Goal: Information Seeking & Learning: Check status

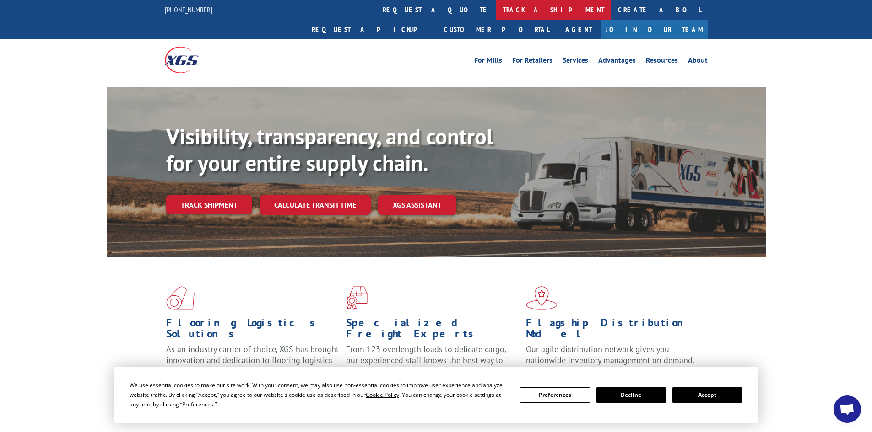
click at [496, 7] on link "track a shipment" at bounding box center [553, 10] width 115 height 20
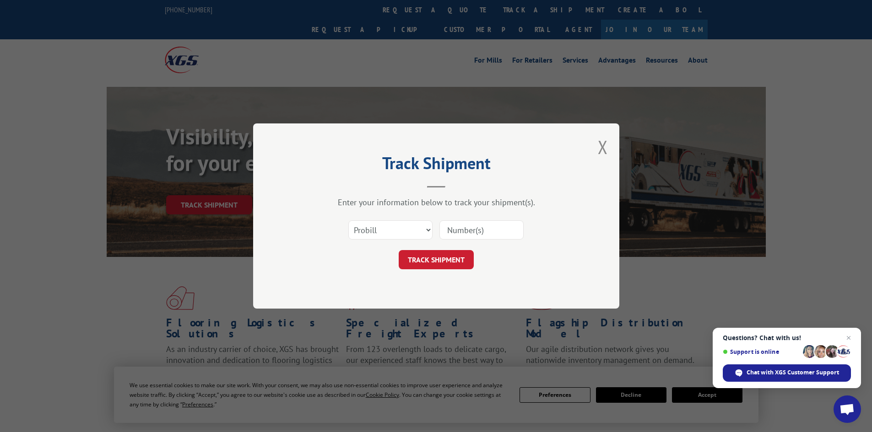
paste input "17469249"
type input "17469249"
click at [442, 258] on button "TRACK SHIPMENT" at bounding box center [436, 259] width 75 height 19
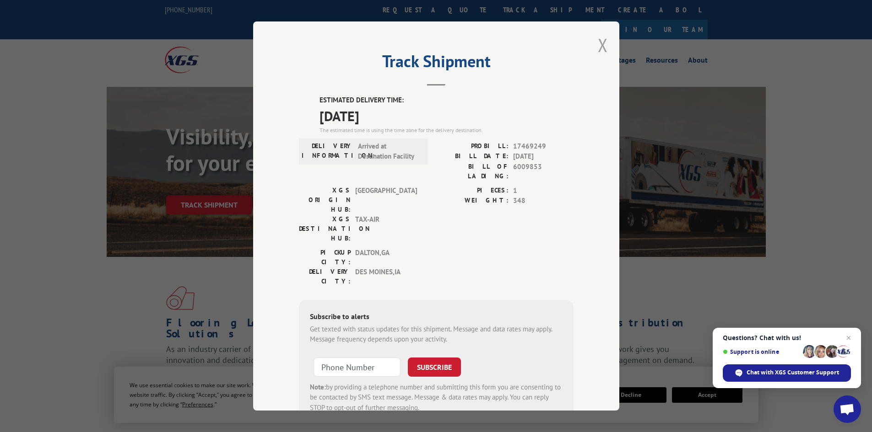
click at [598, 43] on button "Close modal" at bounding box center [603, 45] width 10 height 24
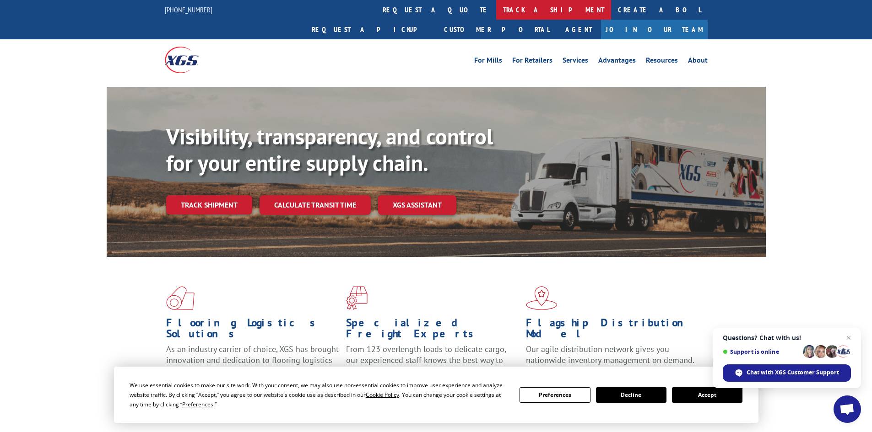
click at [496, 10] on link "track a shipment" at bounding box center [553, 10] width 115 height 20
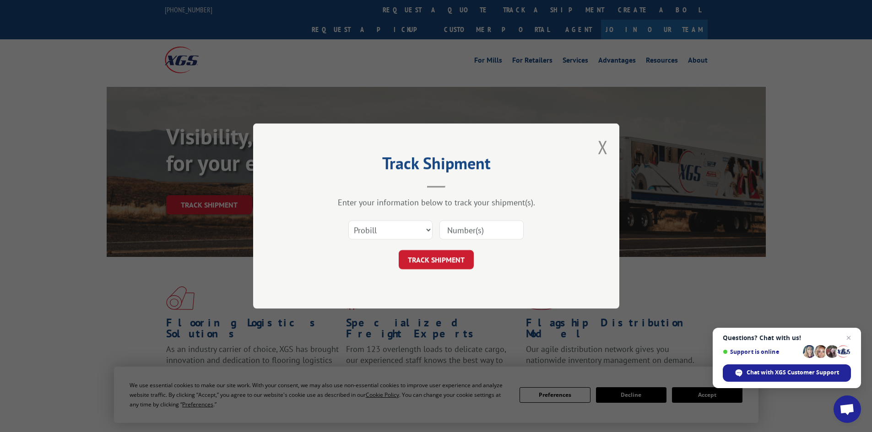
paste input "17469249"
type input "17469249"
click at [427, 261] on button "TRACK SHIPMENT" at bounding box center [436, 259] width 75 height 19
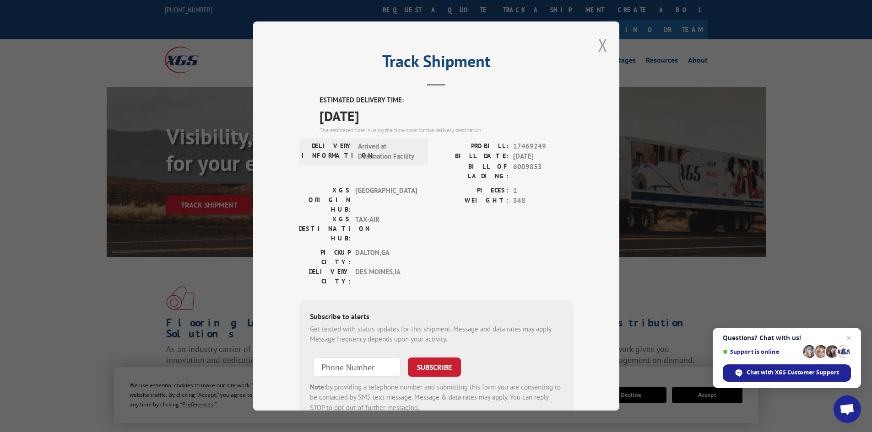
click at [598, 43] on button "Close modal" at bounding box center [603, 45] width 10 height 24
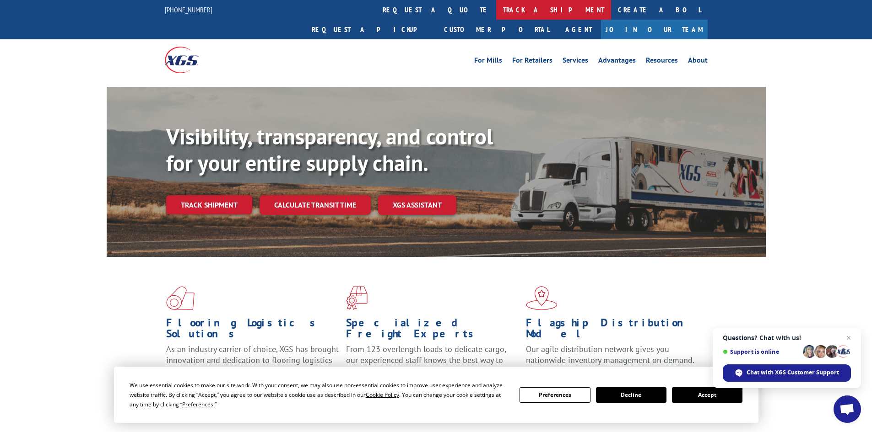
click at [496, 9] on link "track a shipment" at bounding box center [553, 10] width 115 height 20
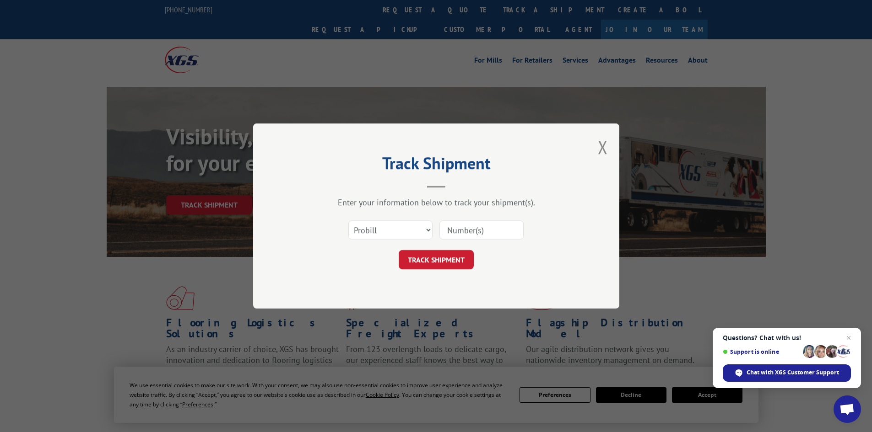
paste input "17228506"
type input "17228506"
click at [424, 263] on button "TRACK SHIPMENT" at bounding box center [436, 259] width 75 height 19
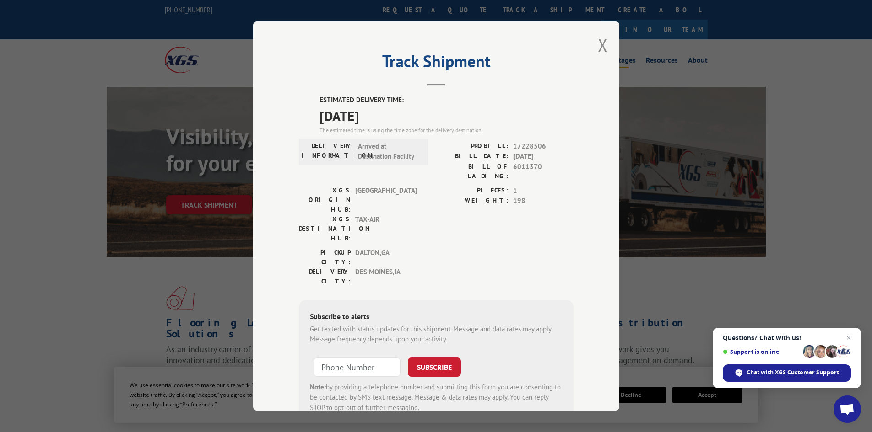
click at [600, 44] on button "Close modal" at bounding box center [603, 45] width 10 height 24
